Goal: Task Accomplishment & Management: Complete application form

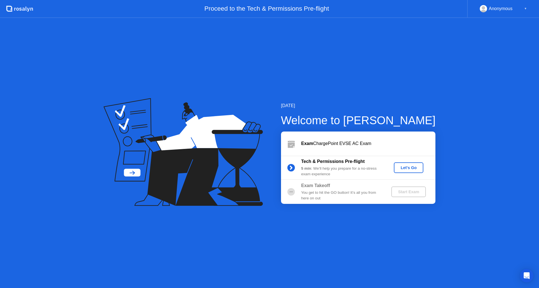
click at [403, 170] on div "Let's Go" at bounding box center [408, 168] width 25 height 4
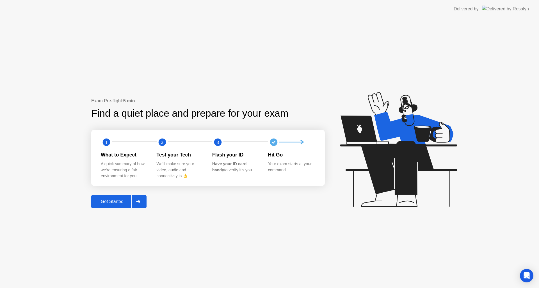
click at [124, 202] on div "Get Started" at bounding box center [112, 201] width 38 height 5
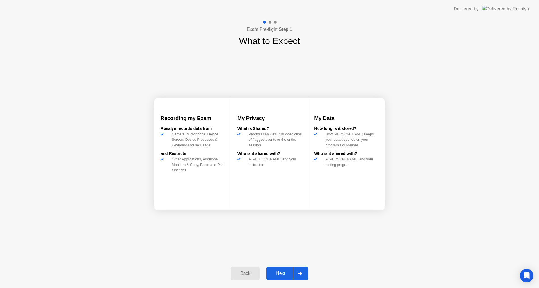
click at [279, 274] on div "Next" at bounding box center [280, 273] width 25 height 5
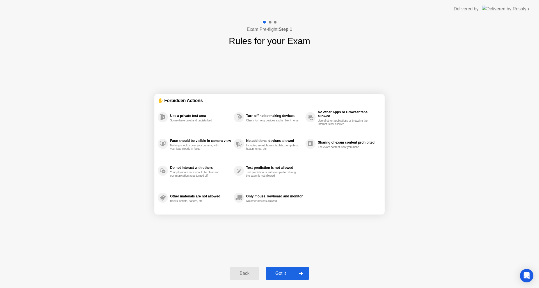
click at [279, 273] on div "Got it" at bounding box center [281, 273] width 26 height 5
select select "**********"
select select "*******"
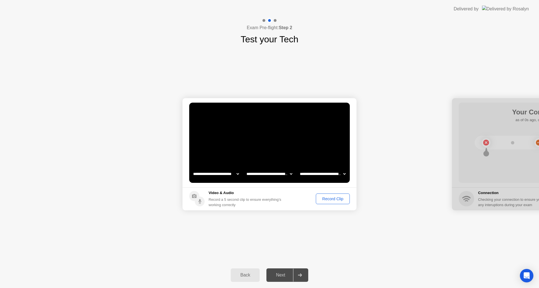
click at [323, 198] on div "Record Clip" at bounding box center [333, 199] width 30 height 4
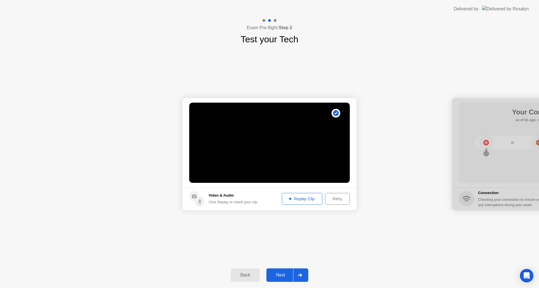
click at [289, 199] on icon at bounding box center [290, 199] width 2 height 3
click at [298, 200] on div "Replay Clip" at bounding box center [302, 199] width 36 height 4
click at [332, 198] on div "Retry" at bounding box center [337, 199] width 21 height 4
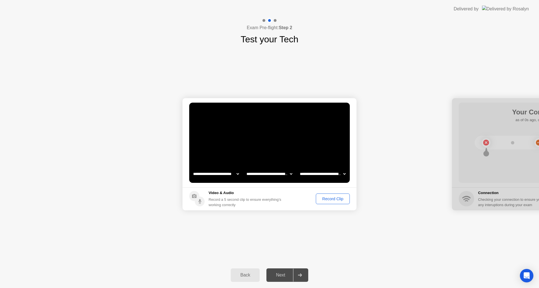
click at [330, 200] on div "Record Clip" at bounding box center [333, 199] width 30 height 4
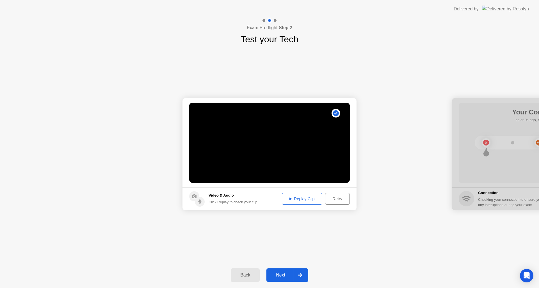
click at [304, 197] on div "Replay Clip" at bounding box center [302, 199] width 36 height 4
click at [285, 168] on video at bounding box center [269, 143] width 161 height 80
click at [338, 198] on div "Retry" at bounding box center [337, 199] width 21 height 4
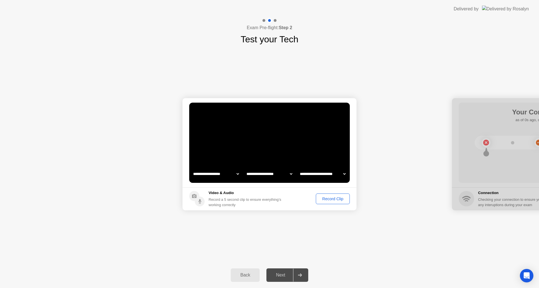
click at [236, 174] on select "**********" at bounding box center [216, 173] width 48 height 11
click at [192, 168] on select "**********" at bounding box center [216, 173] width 48 height 11
click at [287, 173] on select "**********" at bounding box center [269, 173] width 48 height 11
click at [345, 174] on select "**********" at bounding box center [323, 173] width 48 height 11
click at [289, 172] on select "**********" at bounding box center [269, 173] width 48 height 11
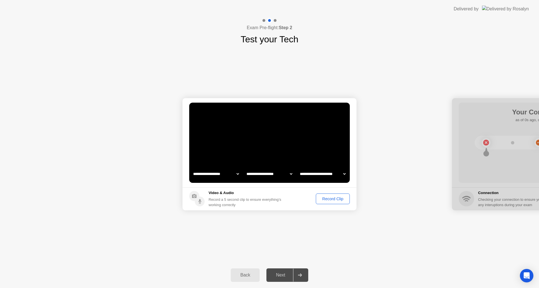
click at [344, 175] on select "**********" at bounding box center [323, 173] width 48 height 11
click at [299, 168] on select "**********" at bounding box center [323, 173] width 48 height 11
click at [336, 200] on div "Record Clip" at bounding box center [333, 199] width 30 height 4
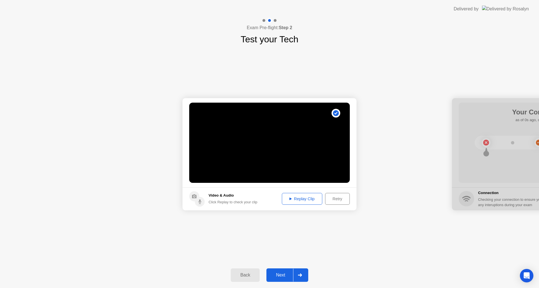
click at [297, 199] on div "Replay Clip" at bounding box center [302, 199] width 36 height 4
click at [308, 201] on div "Replay Clip" at bounding box center [302, 199] width 36 height 4
click at [336, 197] on div "Retry" at bounding box center [337, 199] width 21 height 4
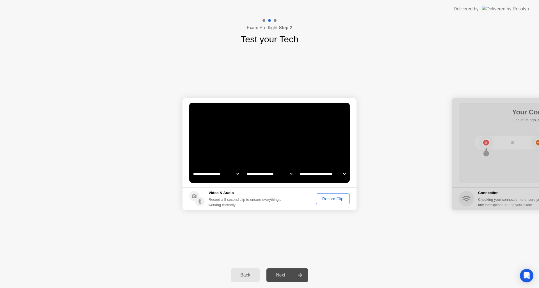
click at [331, 201] on div "Record Clip" at bounding box center [333, 199] width 30 height 4
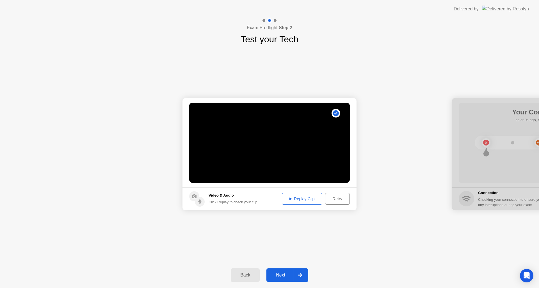
click at [308, 200] on div "Replay Clip" at bounding box center [302, 199] width 36 height 4
click at [283, 274] on div "Next" at bounding box center [280, 275] width 25 height 5
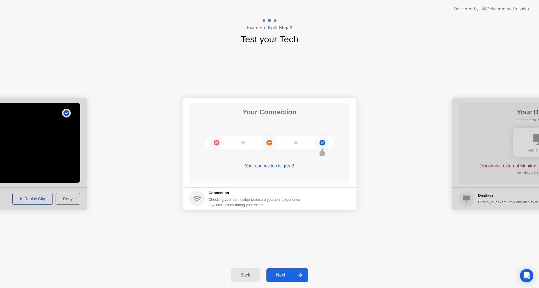
click at [286, 277] on div "Next" at bounding box center [280, 275] width 25 height 5
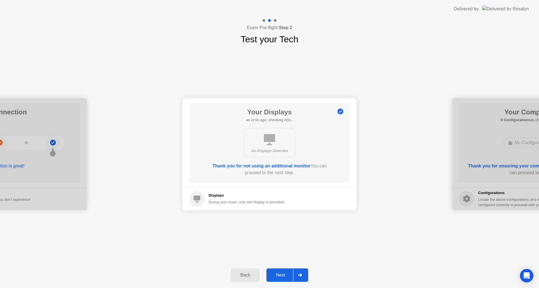
click at [280, 277] on div "Next" at bounding box center [280, 275] width 25 height 5
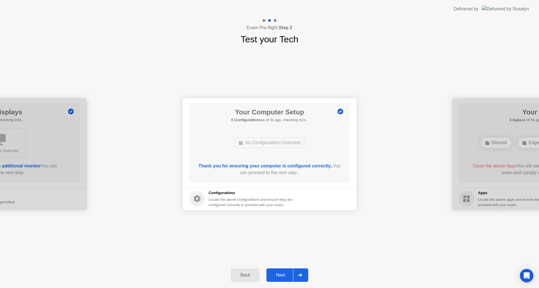
click at [279, 274] on div "Next" at bounding box center [280, 275] width 25 height 5
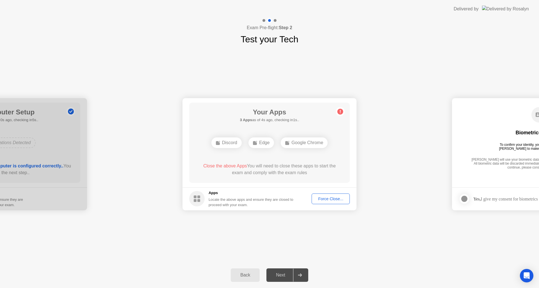
click at [333, 231] on div "**********" at bounding box center [269, 154] width 539 height 216
click at [261, 144] on div "Edge" at bounding box center [261, 143] width 26 height 11
click at [341, 112] on circle at bounding box center [340, 112] width 6 height 6
click at [329, 198] on div "Force Close..." at bounding box center [331, 199] width 34 height 4
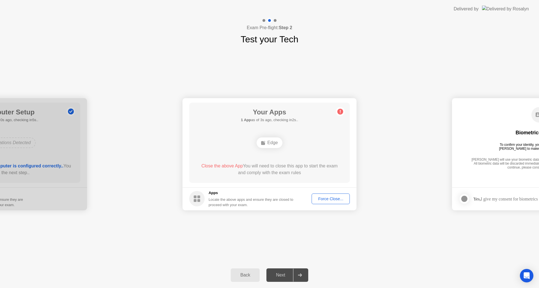
click at [263, 165] on div "Close the above App You will need to close this app to start the exam and compl…" at bounding box center [269, 169] width 145 height 13
click at [257, 175] on div "Close the above App You will need to close this app to start the exam and compl…" at bounding box center [269, 169] width 145 height 13
click at [224, 203] on div "Locate the above apps and ensure they are closed to proceed with your exam." at bounding box center [251, 202] width 85 height 11
click at [268, 206] on div "Locate the above apps and ensure they are closed to proceed with your exam." at bounding box center [251, 202] width 85 height 11
click at [320, 199] on div "Force Close..." at bounding box center [331, 199] width 34 height 4
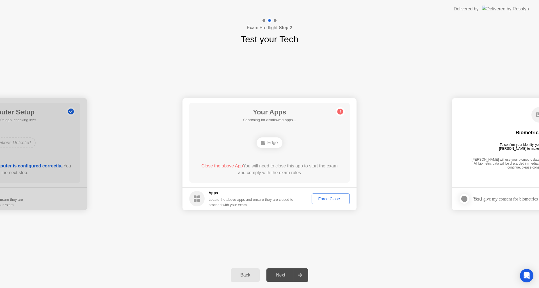
click at [323, 198] on div "Force Close..." at bounding box center [331, 199] width 34 height 4
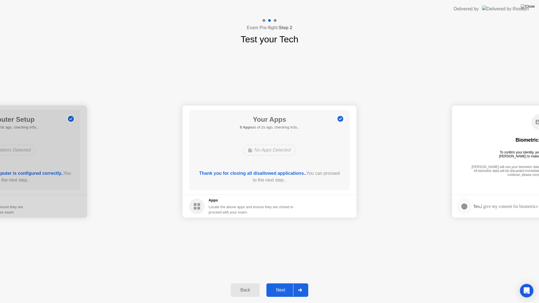
click at [282, 288] on div "Next" at bounding box center [280, 290] width 25 height 5
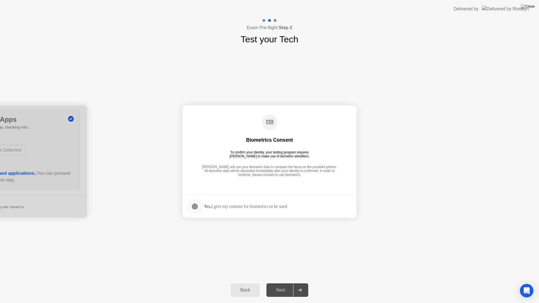
click at [195, 207] on div at bounding box center [194, 206] width 7 height 7
click at [287, 288] on div "Next" at bounding box center [280, 290] width 25 height 5
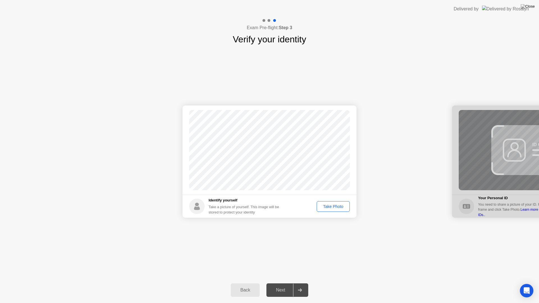
click at [333, 207] on div "Take Photo" at bounding box center [333, 206] width 29 height 4
click at [332, 206] on div "Retake" at bounding box center [337, 206] width 22 height 4
click at [332, 206] on div "Take Photo" at bounding box center [333, 206] width 29 height 4
click at [284, 288] on div "Next" at bounding box center [280, 290] width 25 height 5
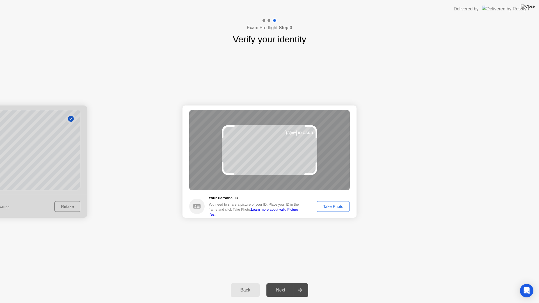
click at [332, 207] on div "Take Photo" at bounding box center [333, 206] width 29 height 4
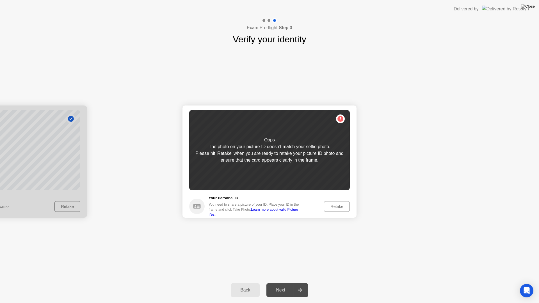
click at [330, 205] on div "Retake" at bounding box center [337, 206] width 22 height 4
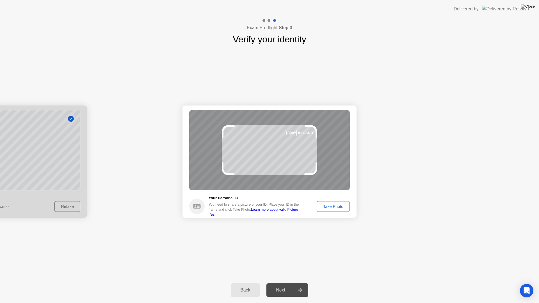
click at [72, 209] on div at bounding box center [0, 162] width 174 height 112
click at [240, 288] on div "Back" at bounding box center [245, 290] width 26 height 5
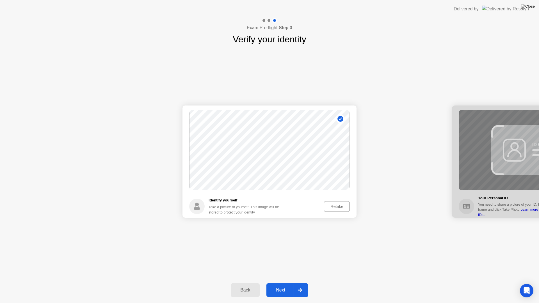
click at [337, 208] on div "Retake" at bounding box center [337, 206] width 22 height 4
click at [328, 207] on div "Take Photo" at bounding box center [333, 206] width 29 height 4
click at [282, 286] on button "Next" at bounding box center [287, 290] width 42 height 13
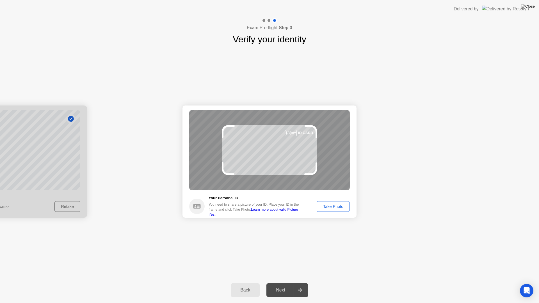
click at [266, 149] on div "ID CARD" at bounding box center [269, 150] width 161 height 80
click at [322, 207] on div "Take Photo" at bounding box center [333, 206] width 29 height 4
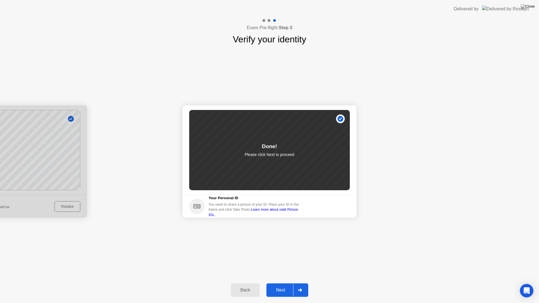
click at [277, 287] on button "Next" at bounding box center [287, 290] width 42 height 13
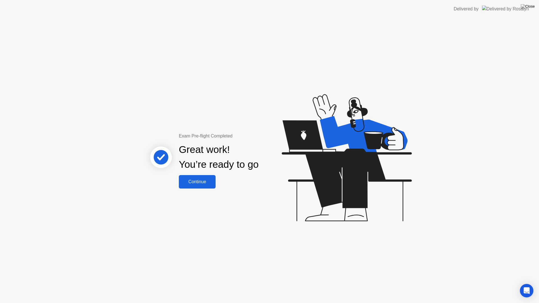
click at [201, 181] on div "Continue" at bounding box center [197, 181] width 33 height 5
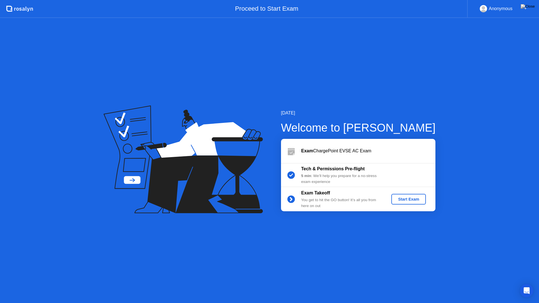
click at [410, 199] on div "Start Exam" at bounding box center [409, 199] width 30 height 4
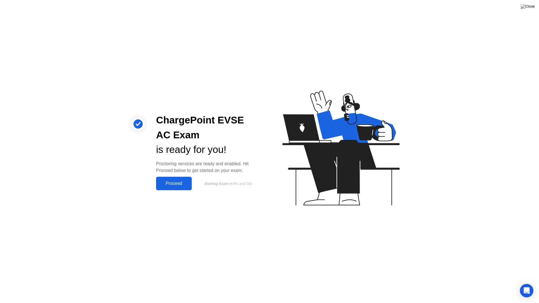
click at [181, 185] on div "Proceed" at bounding box center [174, 183] width 32 height 5
